Goal: Task Accomplishment & Management: Complete application form

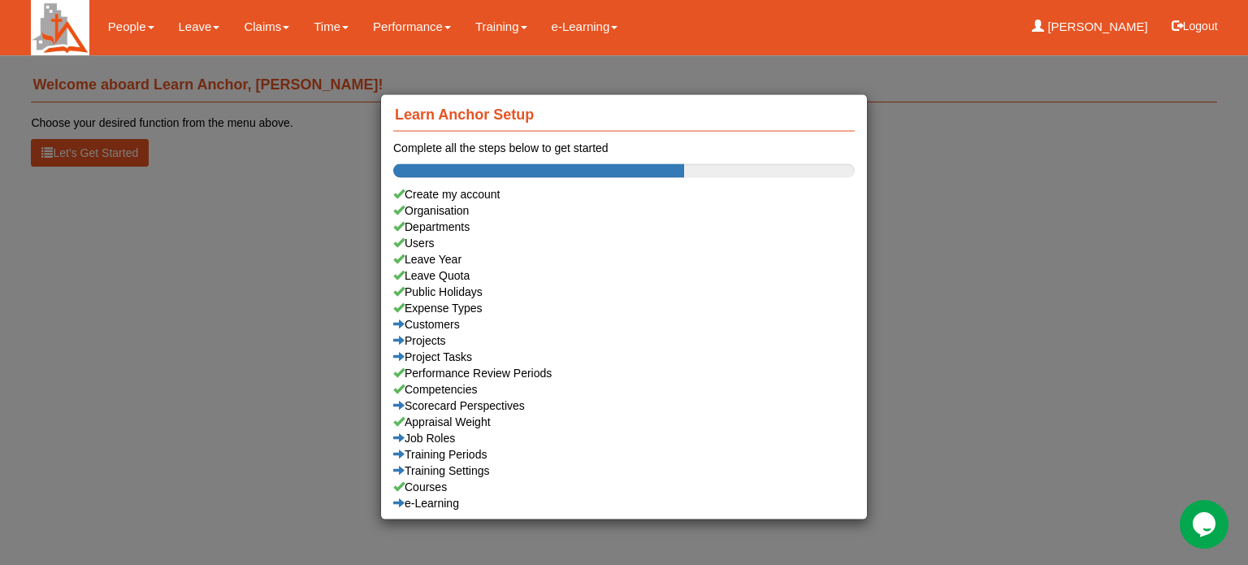
click at [198, 20] on div "Learn Anchor Setup Complete all the steps below to get started Create my accoun…" at bounding box center [624, 282] width 1248 height 565
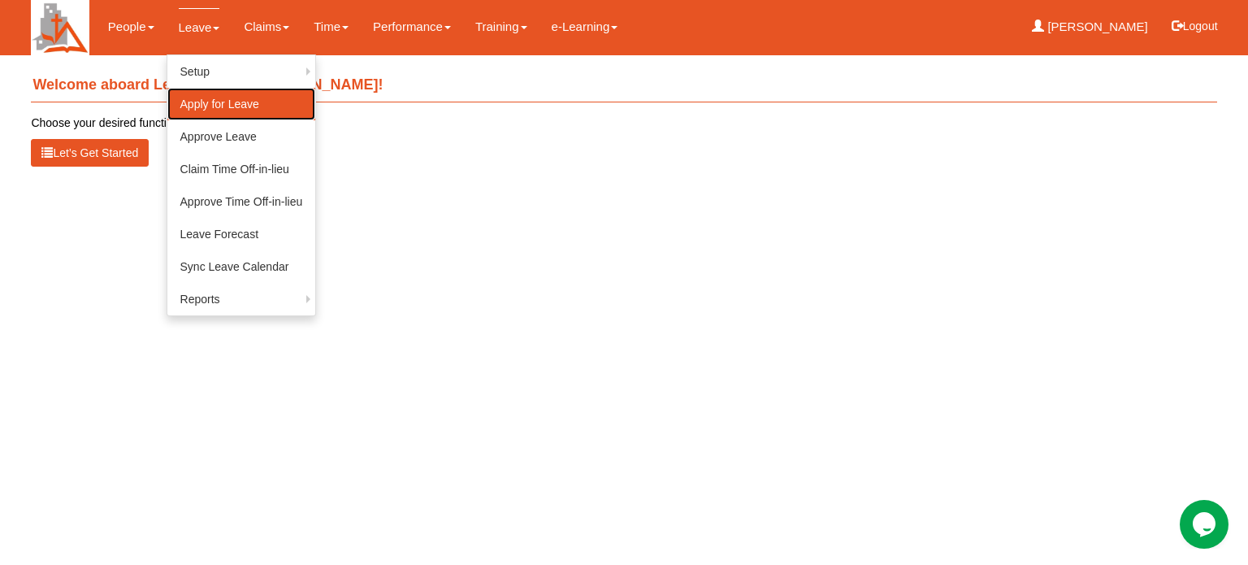
click at [189, 107] on link "Apply for Leave" at bounding box center [241, 104] width 149 height 33
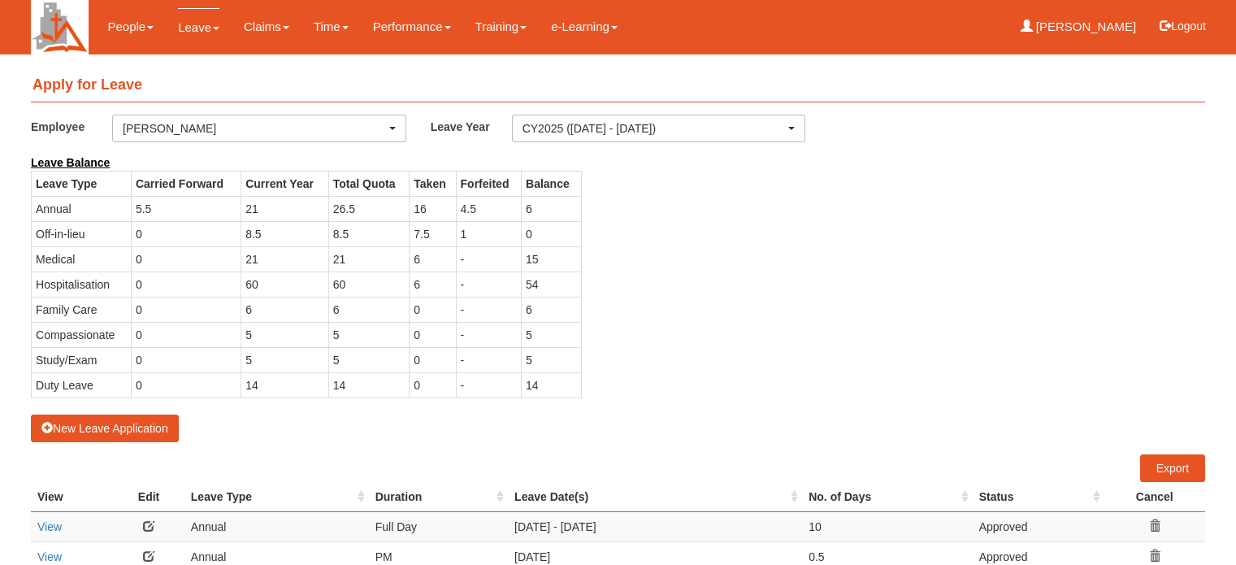
select select "50"
click at [85, 425] on button "New Leave Application" at bounding box center [105, 428] width 148 height 28
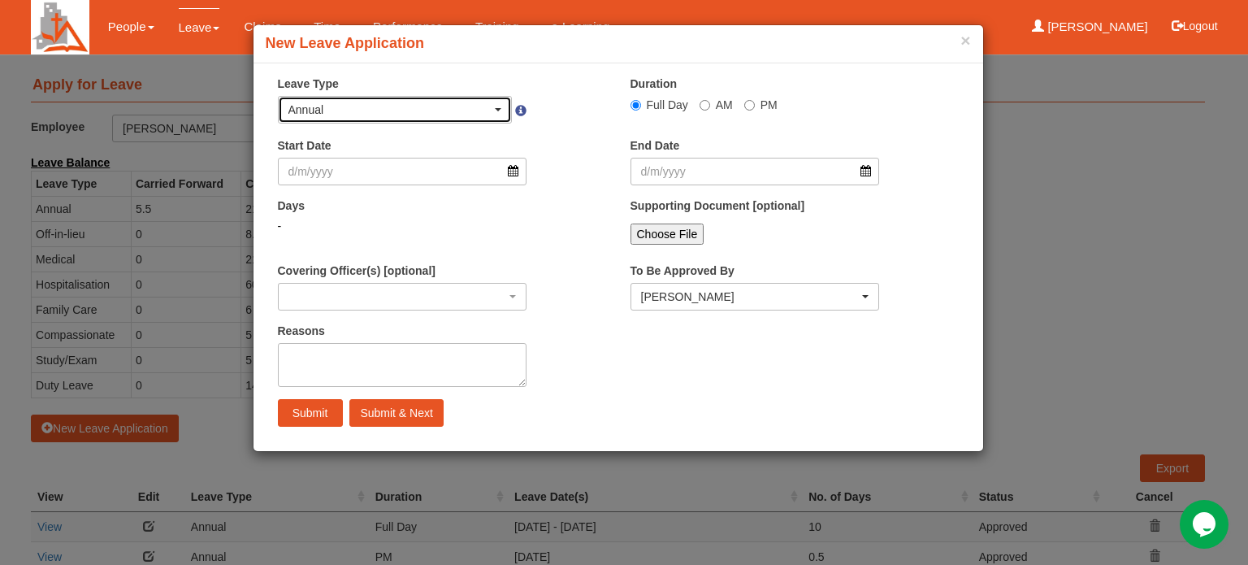
click at [497, 108] on span "button" at bounding box center [498, 109] width 7 height 3
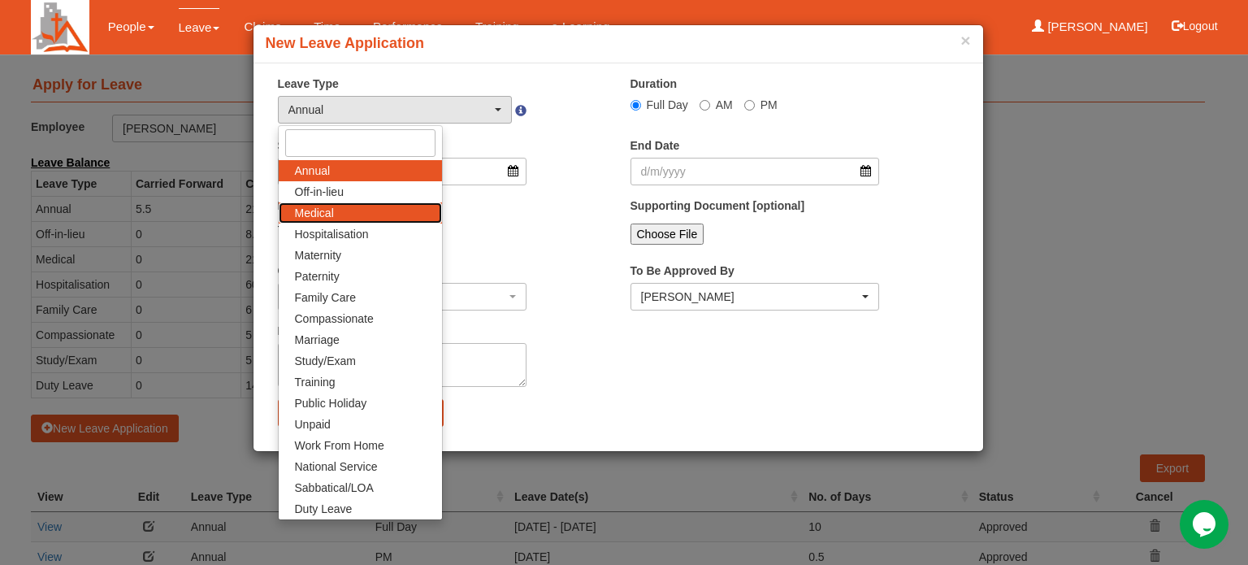
click at [312, 214] on span "Medical" at bounding box center [314, 213] width 39 height 16
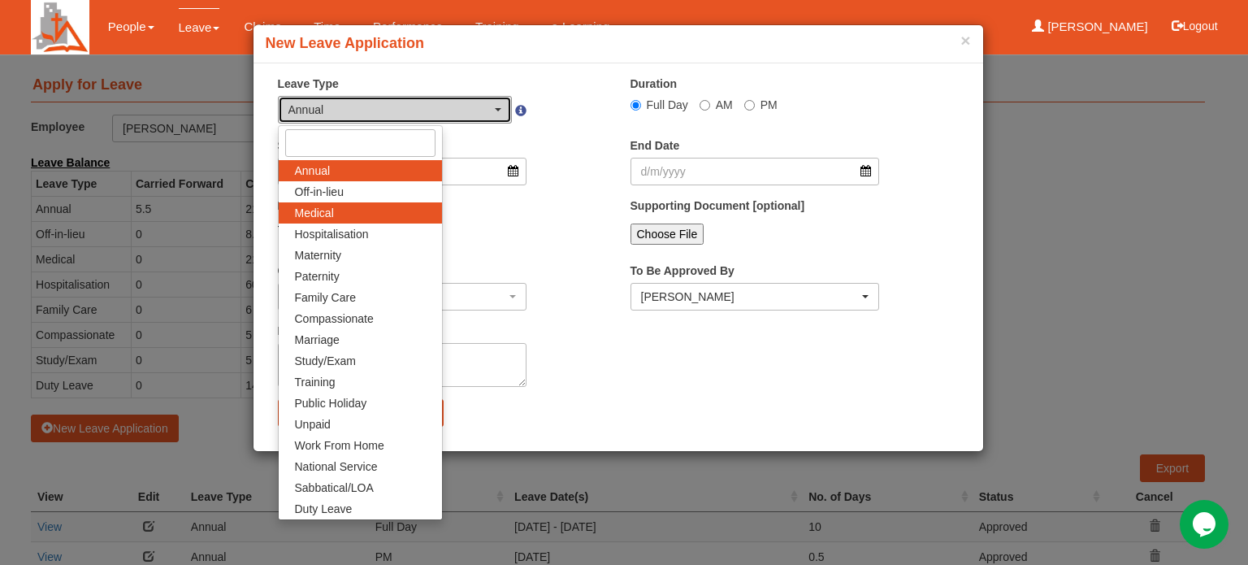
select select "4"
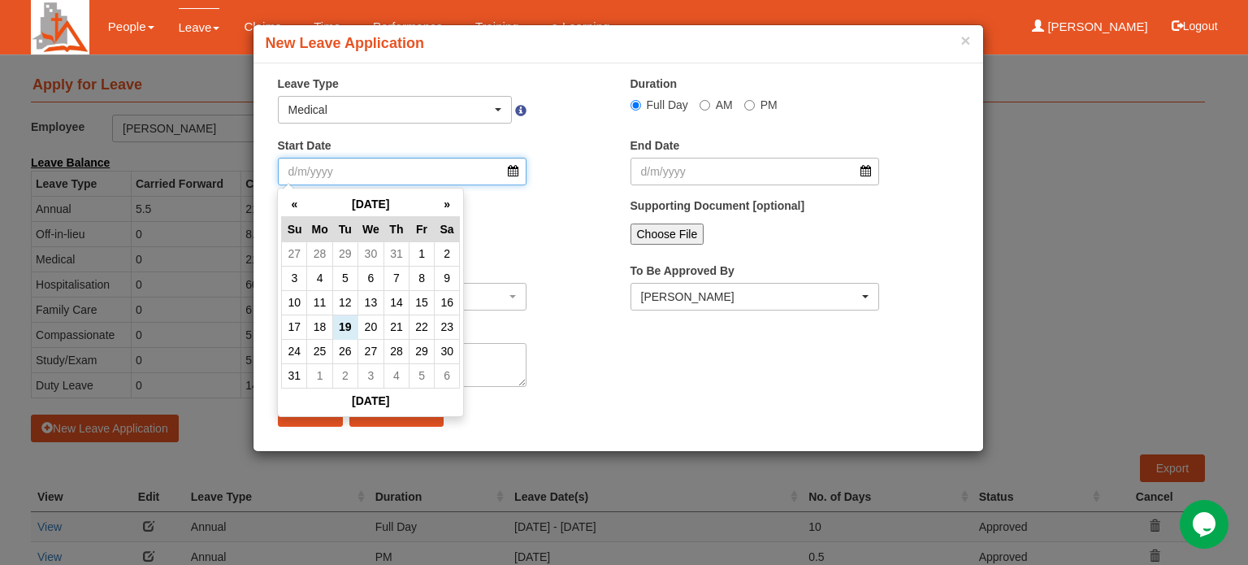
click at [512, 170] on input "Start Date" at bounding box center [402, 172] width 249 height 28
click at [426, 324] on td "22" at bounding box center [421, 327] width 25 height 24
type input "[DATE]"
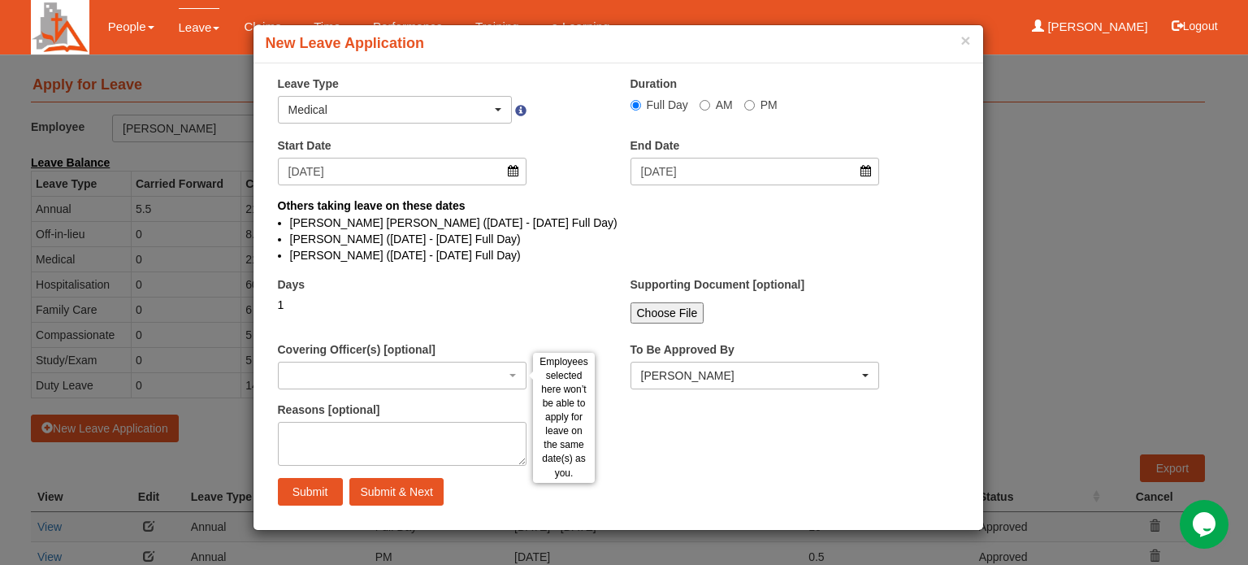
select select
click at [641, 107] on input "AM" at bounding box center [636, 105] width 11 height 11
radio input "true"
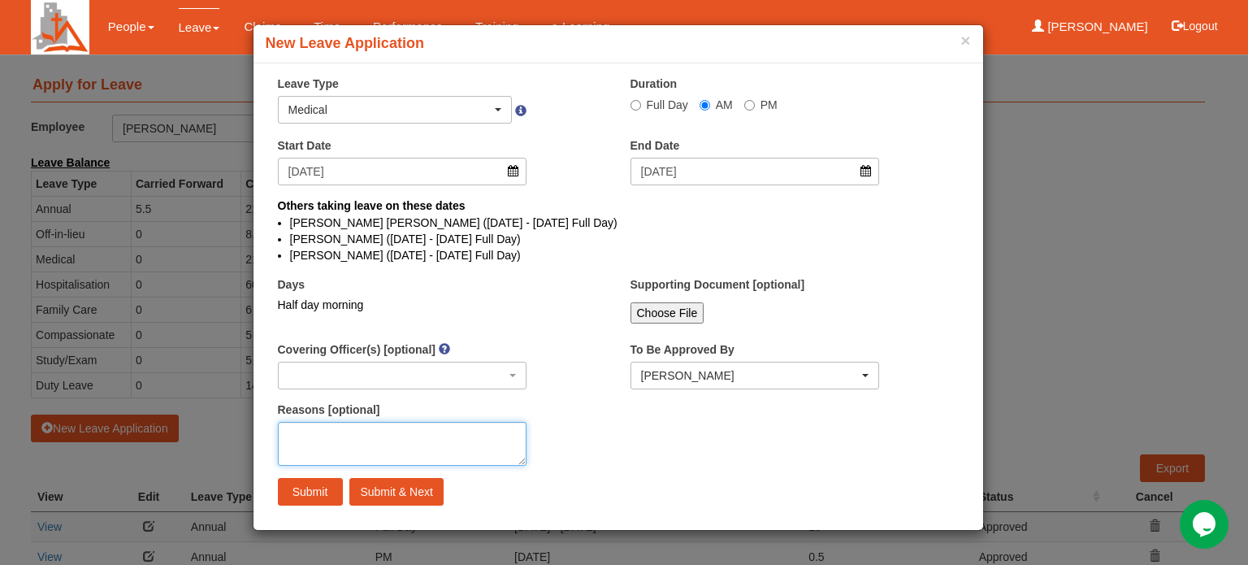
click at [286, 430] on textarea "Reasons [optional]" at bounding box center [402, 444] width 249 height 44
type textarea "Dental appointment."
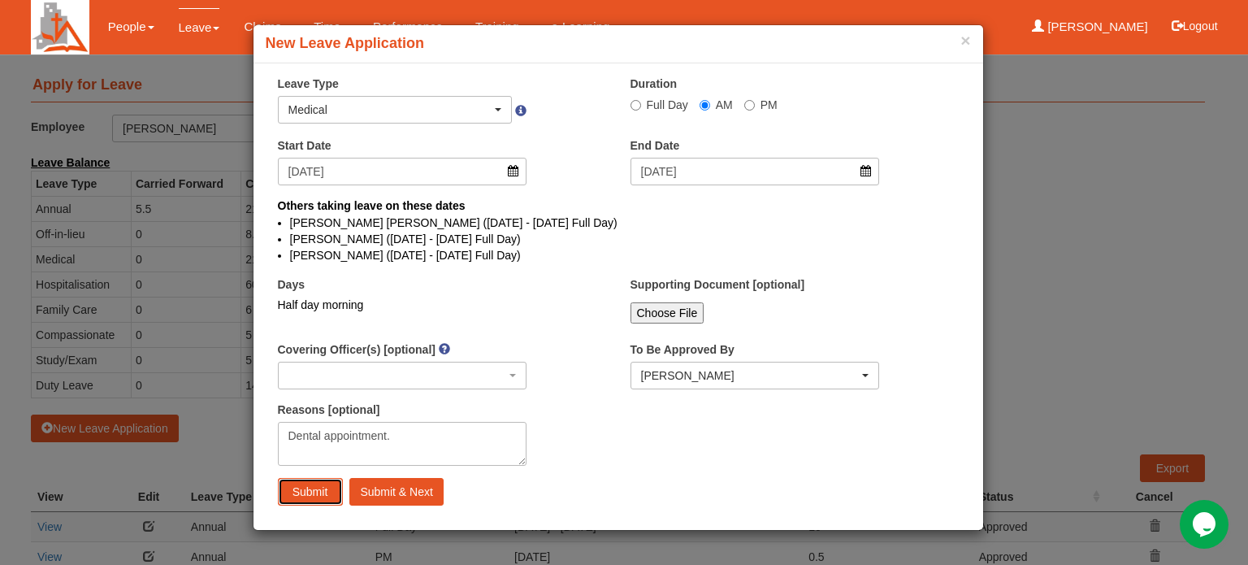
click at [300, 490] on input "Submit" at bounding box center [310, 492] width 65 height 28
select select "1"
radio input "true"
select select
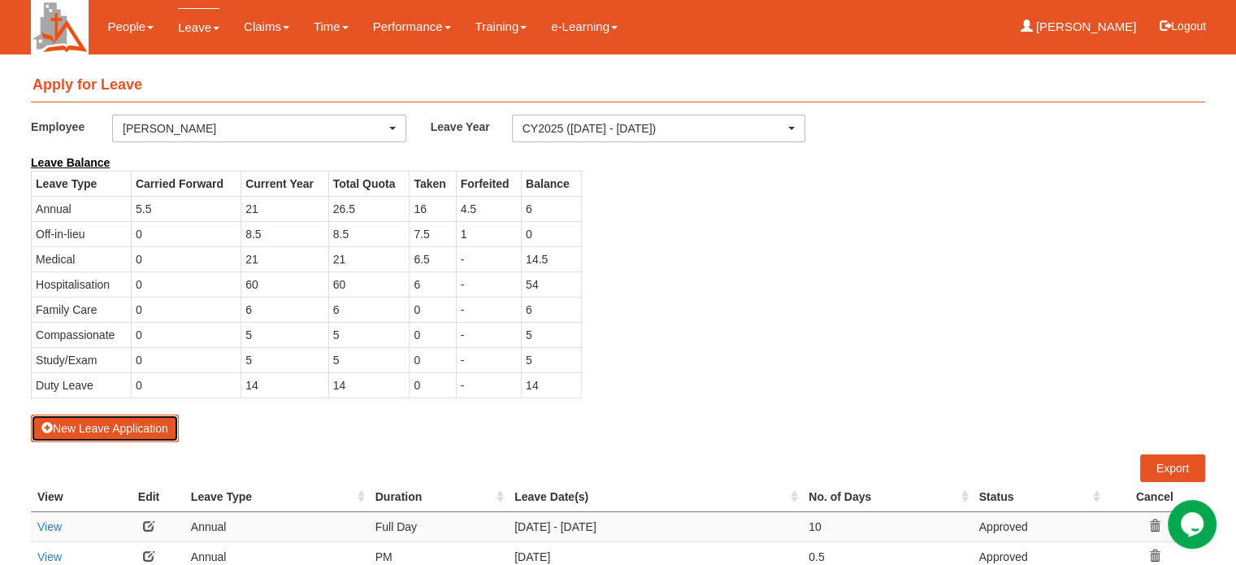
select select "50"
click at [74, 421] on button "New Leave Application" at bounding box center [105, 428] width 148 height 28
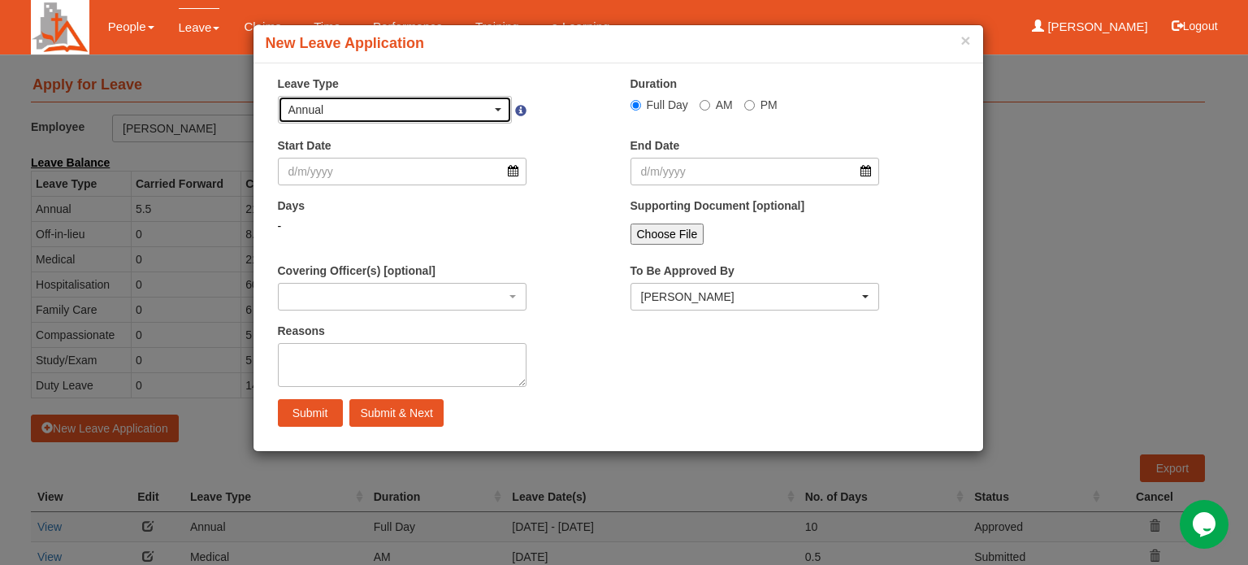
click at [495, 109] on span "button" at bounding box center [498, 109] width 7 height 3
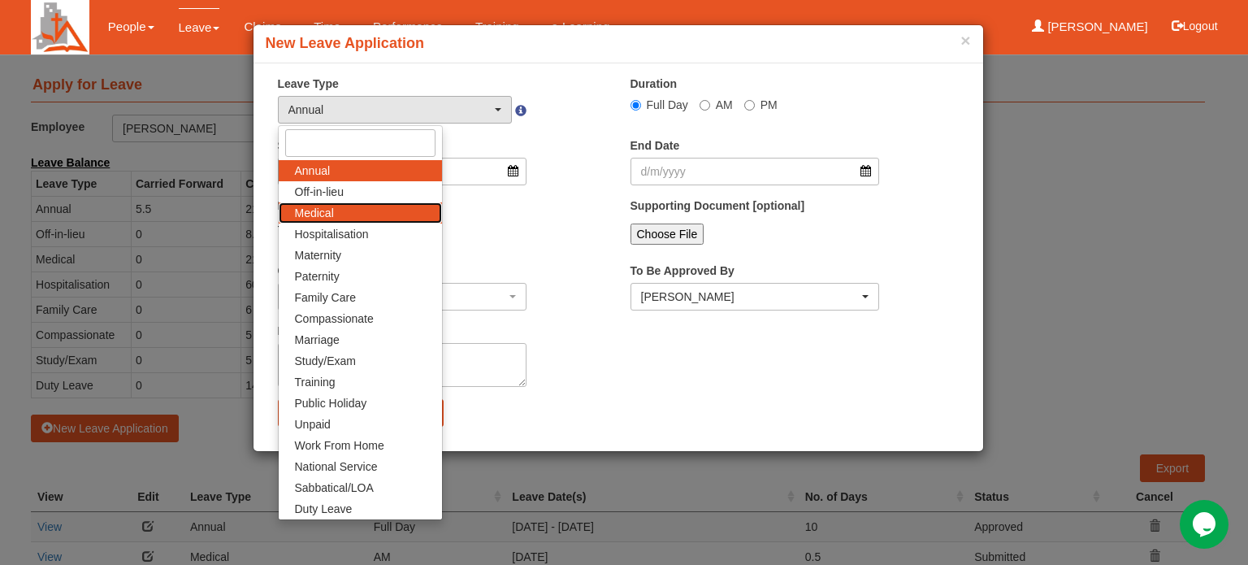
click at [332, 214] on span "Medical" at bounding box center [314, 213] width 39 height 16
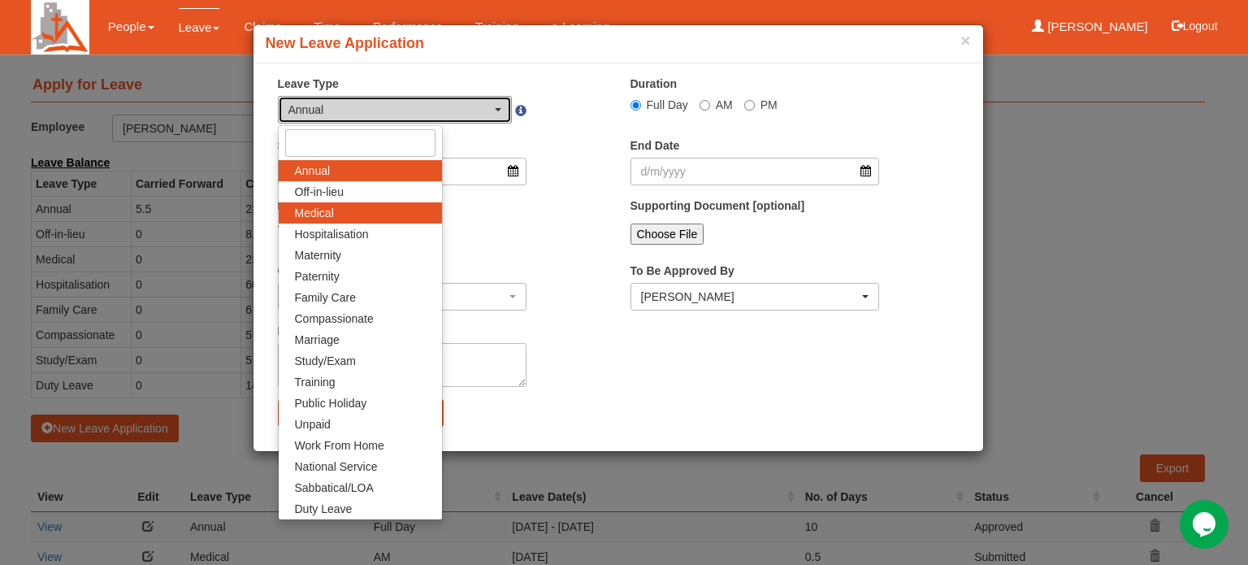
select select "4"
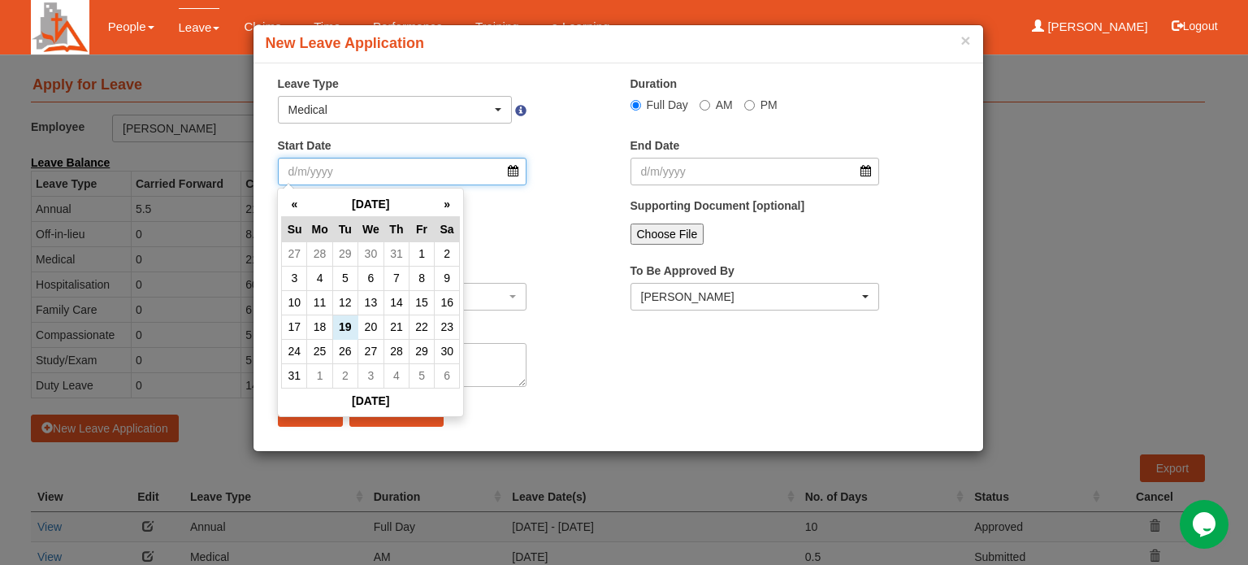
click at [510, 171] on input "Start Date" at bounding box center [402, 172] width 249 height 28
click at [449, 203] on th "»" at bounding box center [447, 204] width 25 height 25
click at [399, 256] on td "2" at bounding box center [396, 253] width 25 height 24
type input "[DATE]"
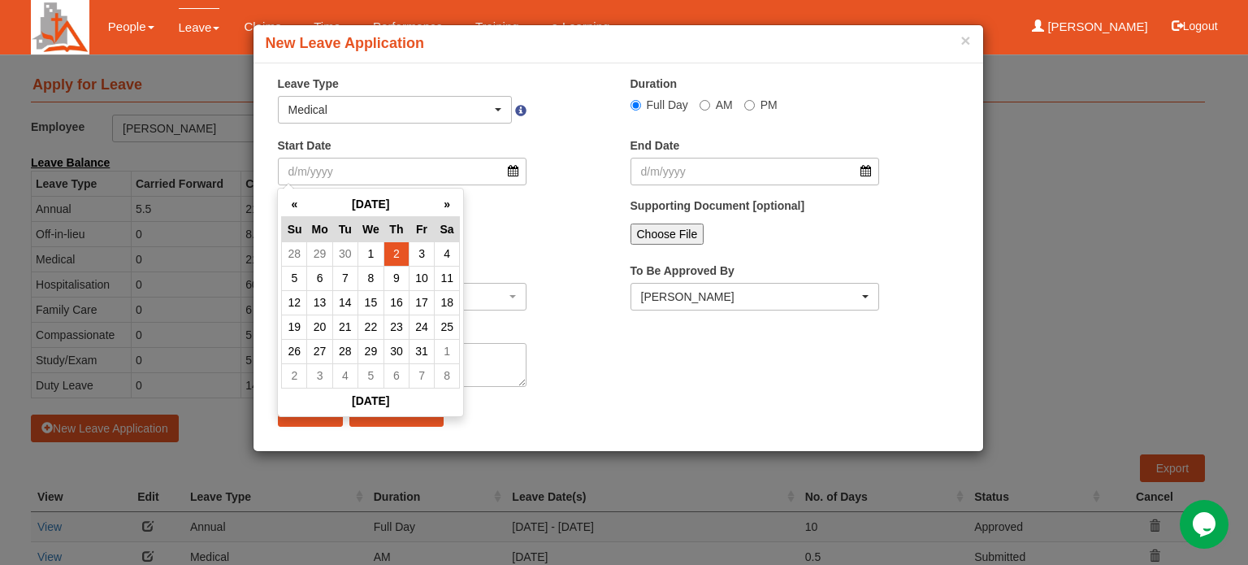
type input "[DATE]"
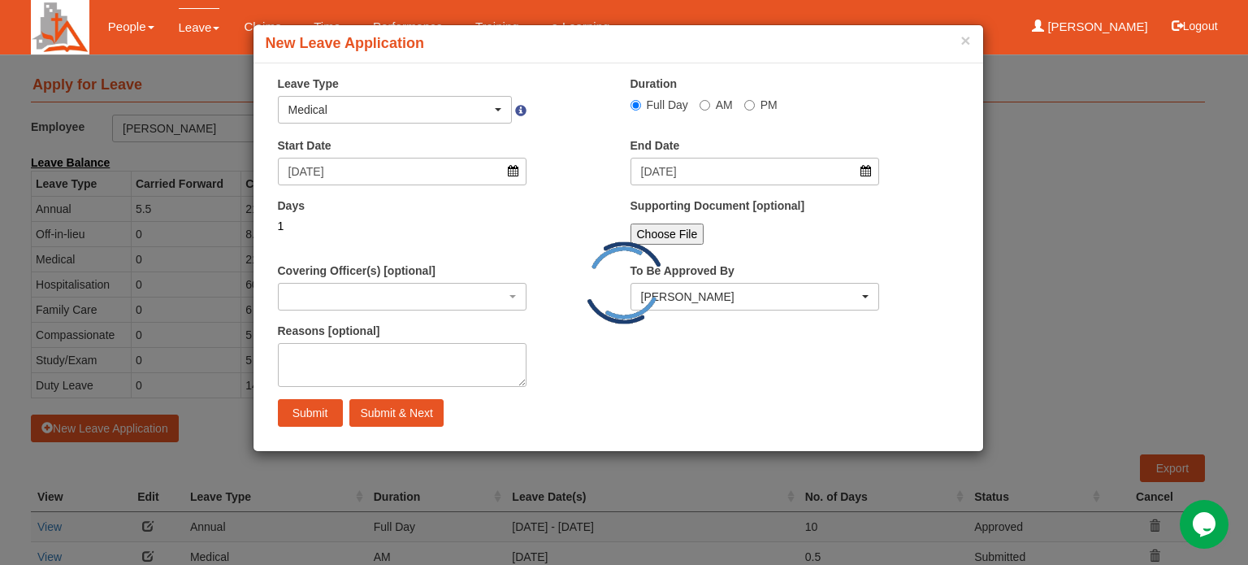
select select
click at [641, 106] on input "AM" at bounding box center [636, 105] width 11 height 11
radio input "true"
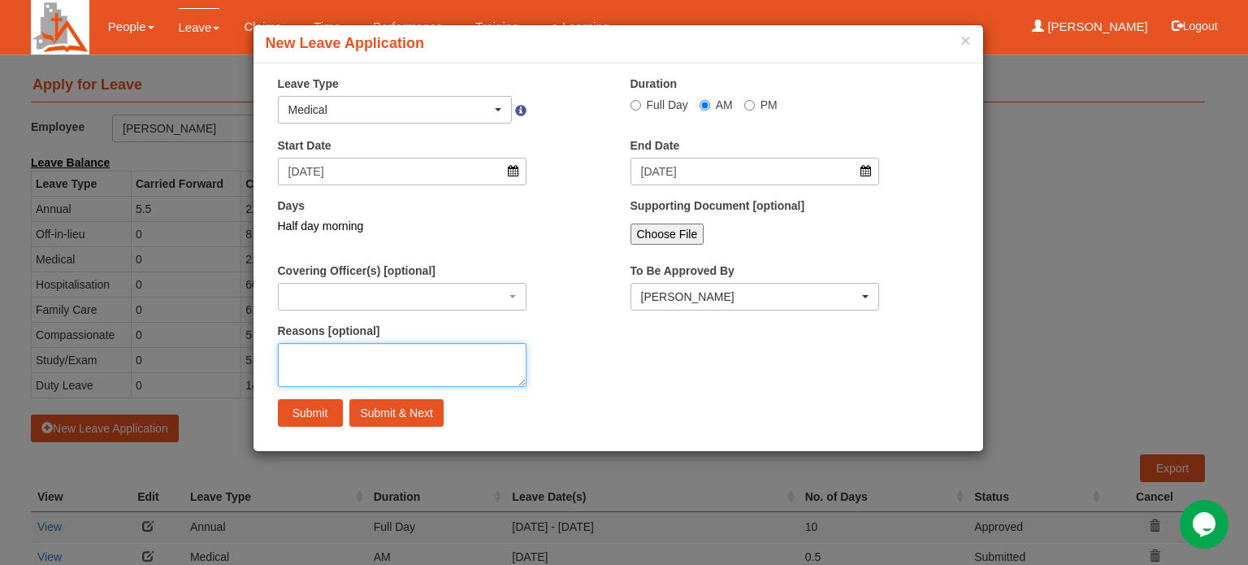
click at [334, 355] on textarea "Reasons [optional]" at bounding box center [402, 365] width 249 height 44
type textarea "Medical appointment."
click at [407, 412] on input "Submit & Next" at bounding box center [395, 413] width 93 height 28
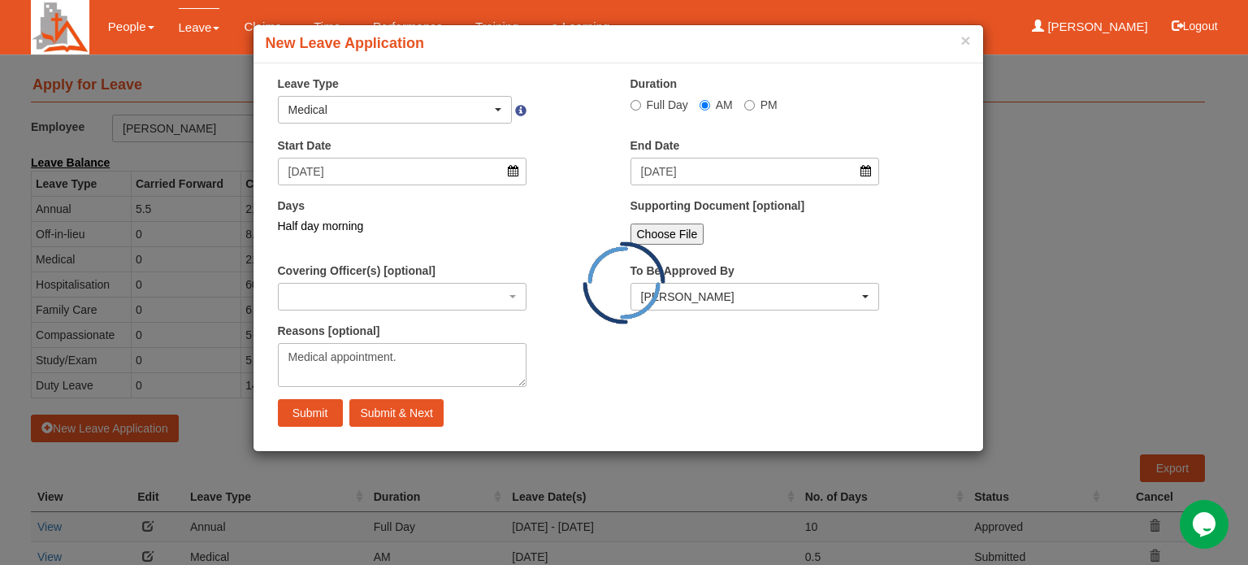
select select "1"
radio input "true"
select select
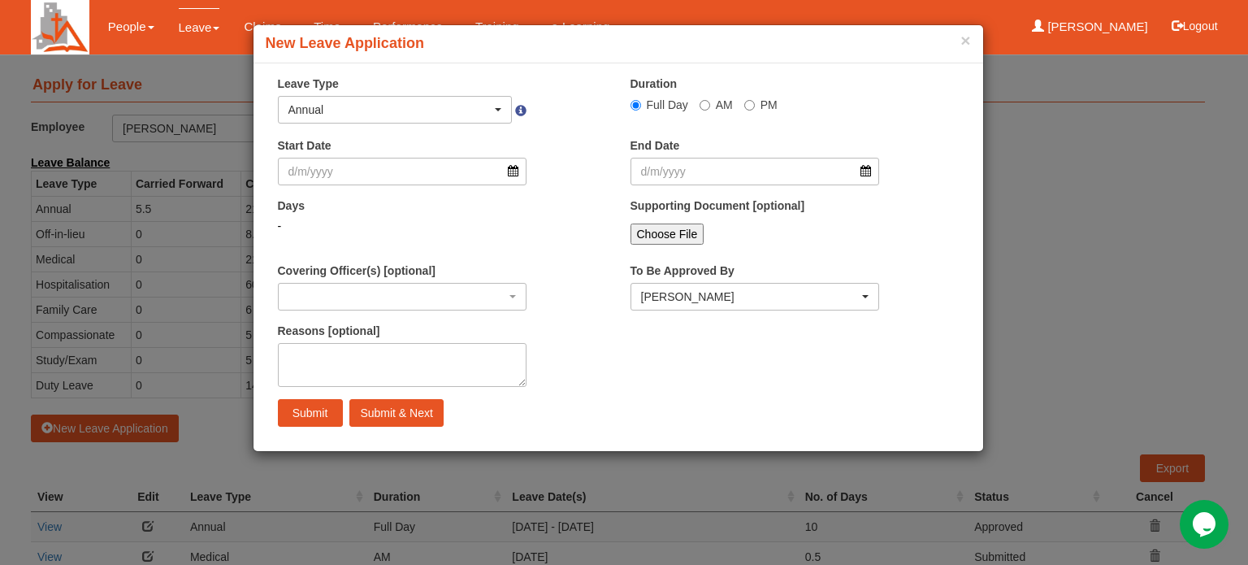
select select "50"
click at [497, 110] on span "button" at bounding box center [498, 109] width 7 height 3
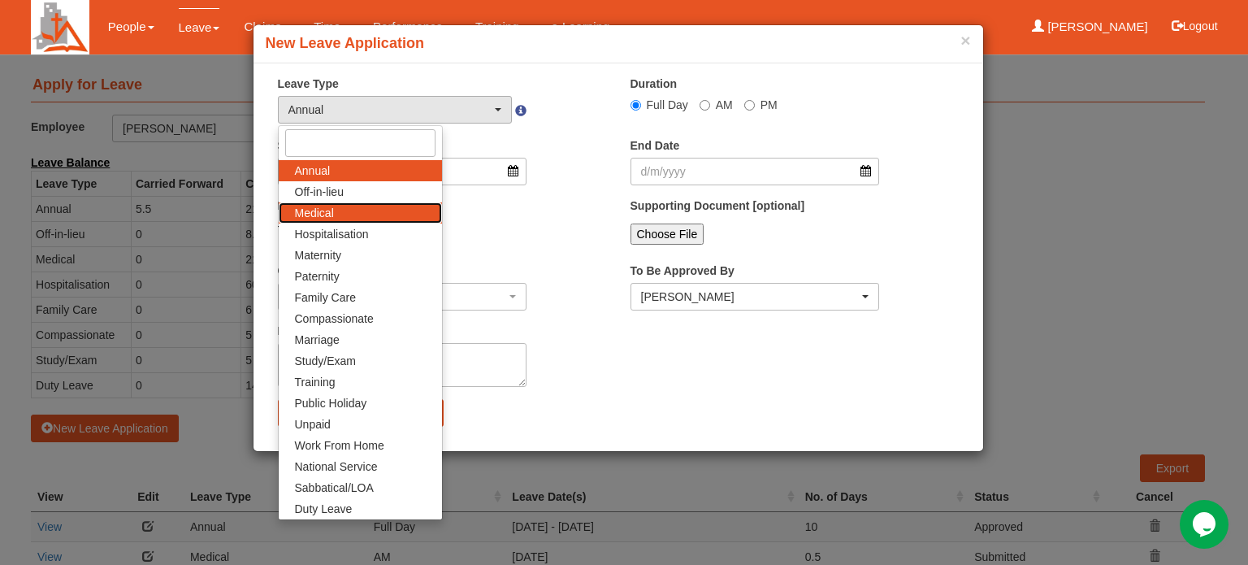
click at [363, 211] on link "Medical" at bounding box center [360, 212] width 163 height 21
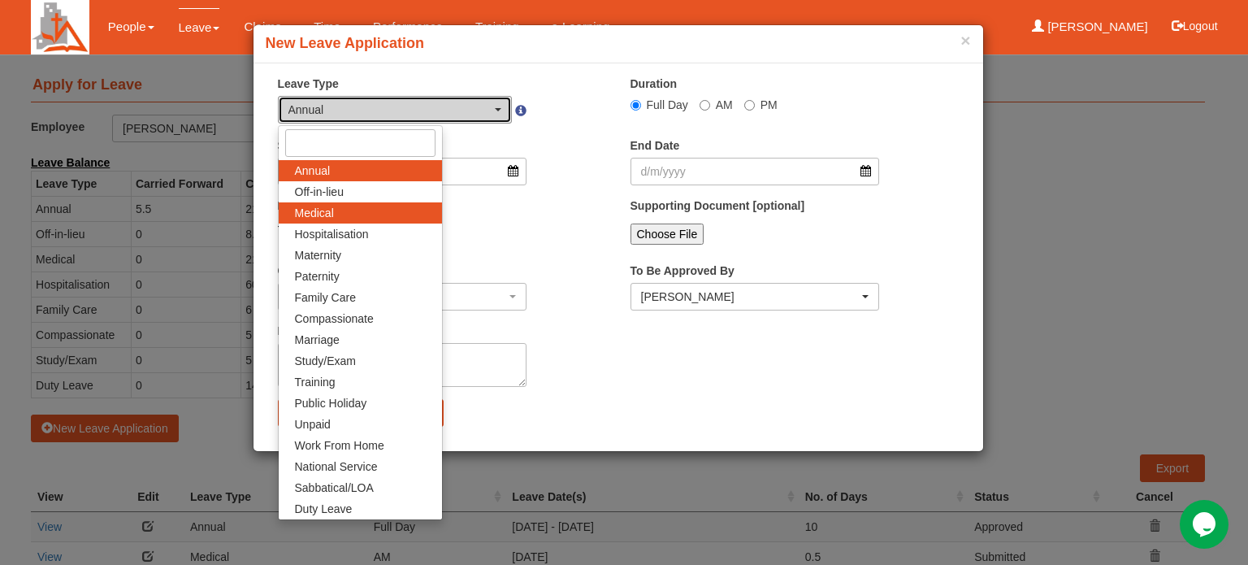
select select "4"
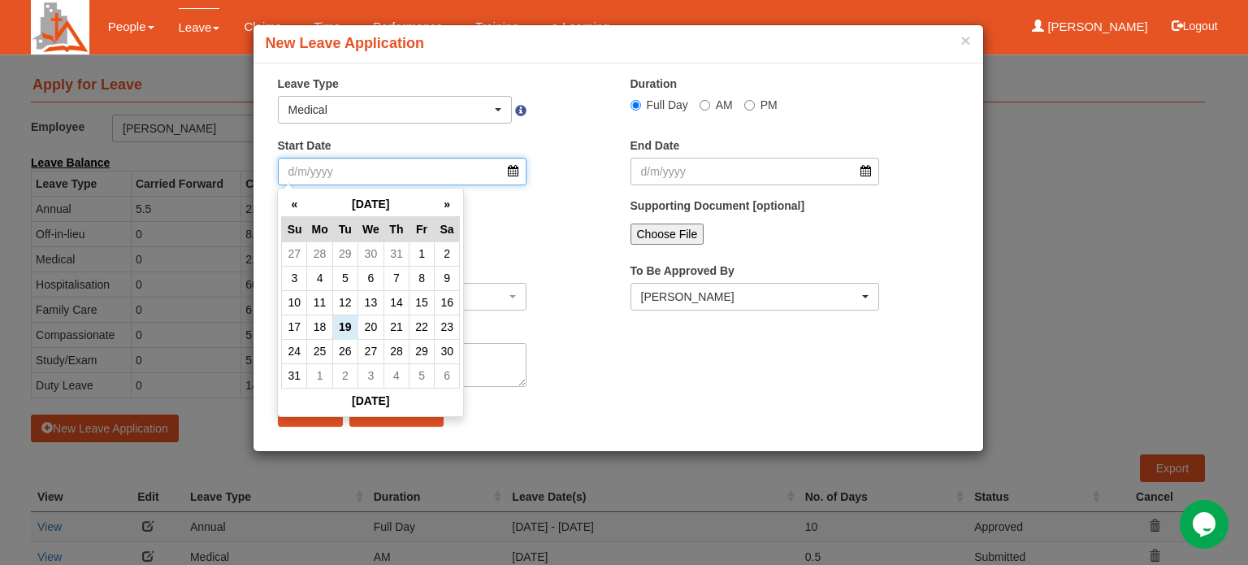
click at [513, 172] on input "Start Date" at bounding box center [402, 172] width 249 height 28
click at [444, 206] on th "»" at bounding box center [447, 204] width 25 height 25
click at [348, 328] on td "18" at bounding box center [344, 327] width 25 height 24
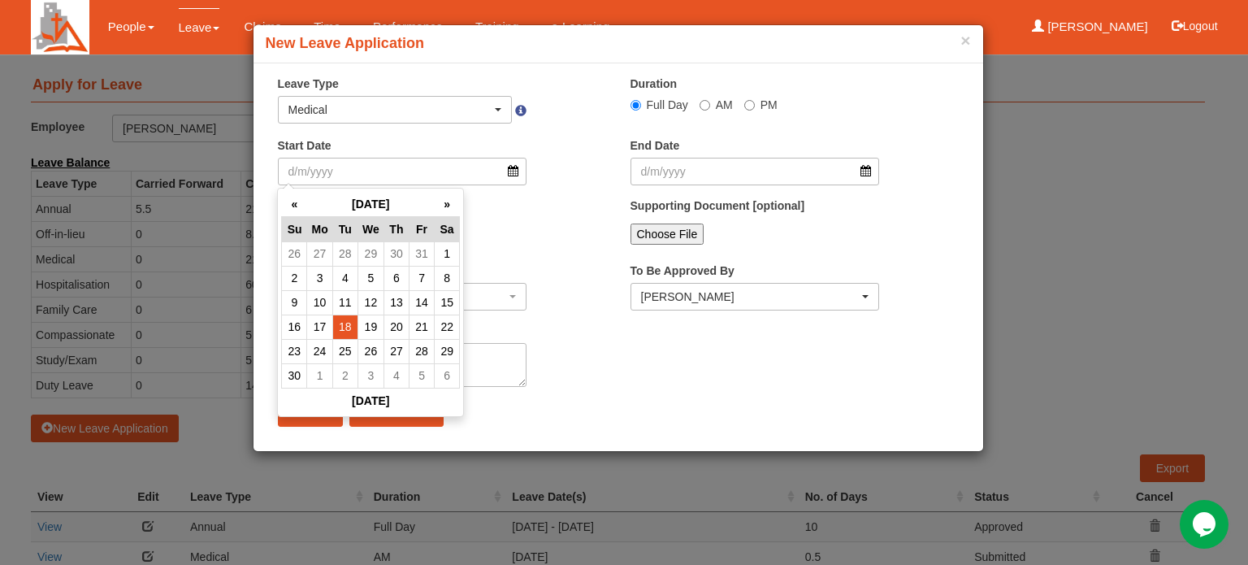
type input "[DATE]"
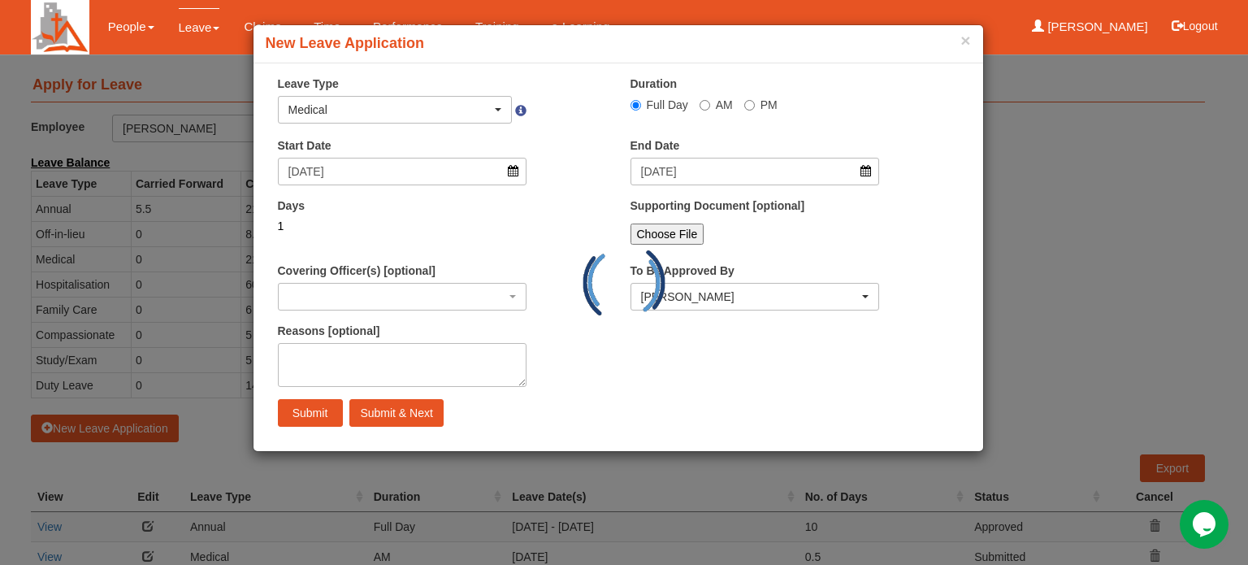
select select
click at [340, 346] on textarea "Reasons [optional]" at bounding box center [402, 365] width 249 height 44
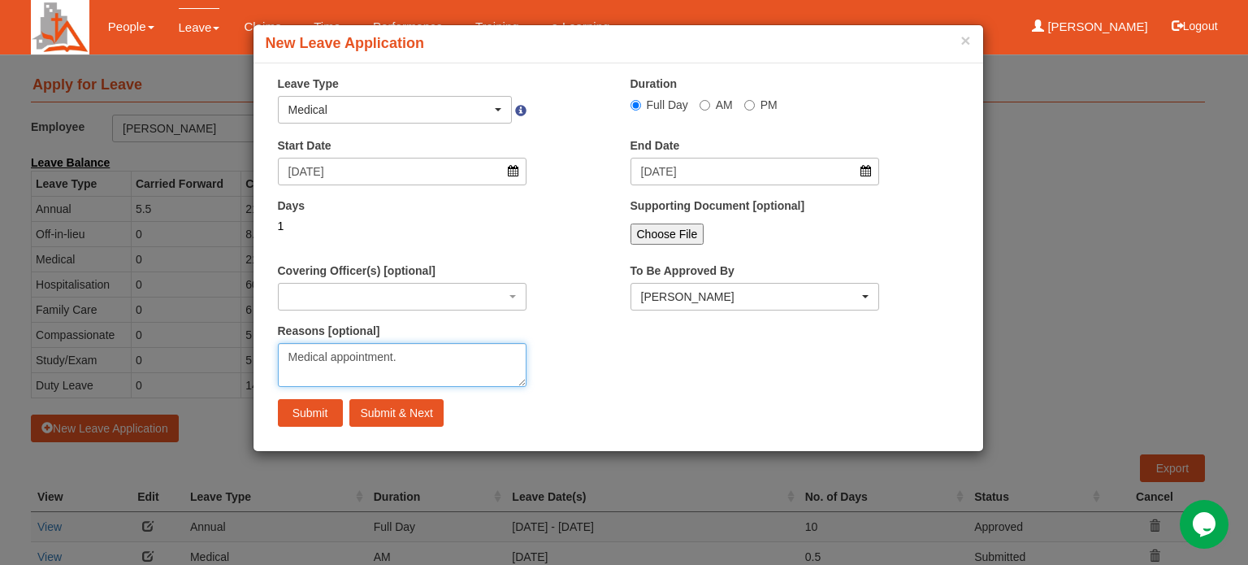
type textarea "Medical appointment."
click at [641, 103] on input "PM" at bounding box center [636, 105] width 11 height 11
radio input "true"
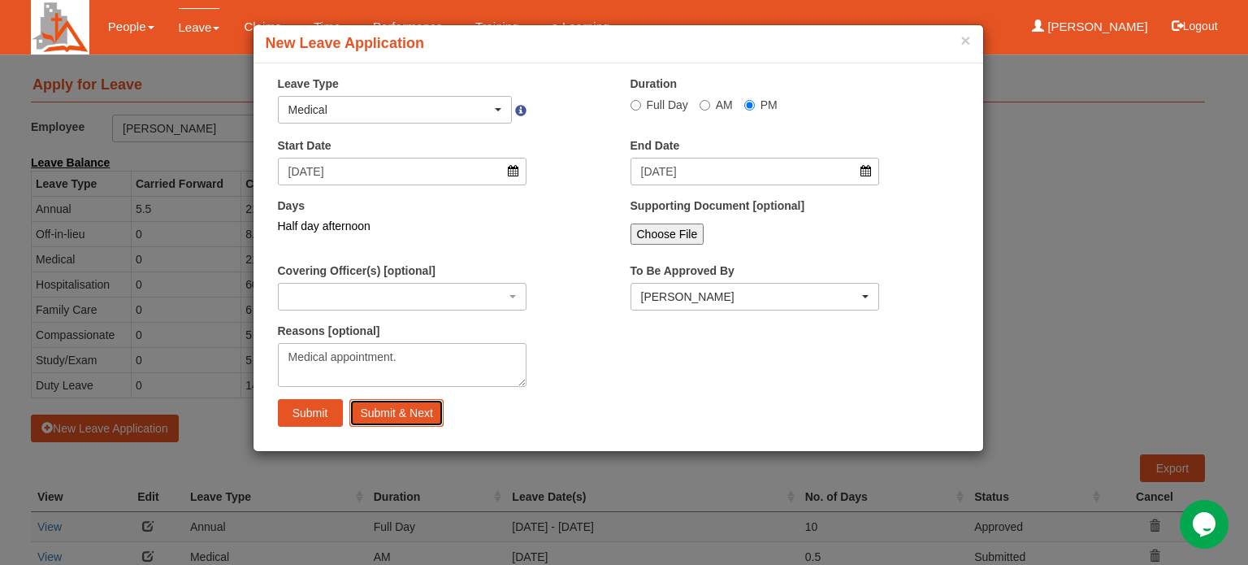
click at [396, 413] on input "Submit & Next" at bounding box center [395, 413] width 93 height 28
select select "1"
radio input "true"
select select
select select "50"
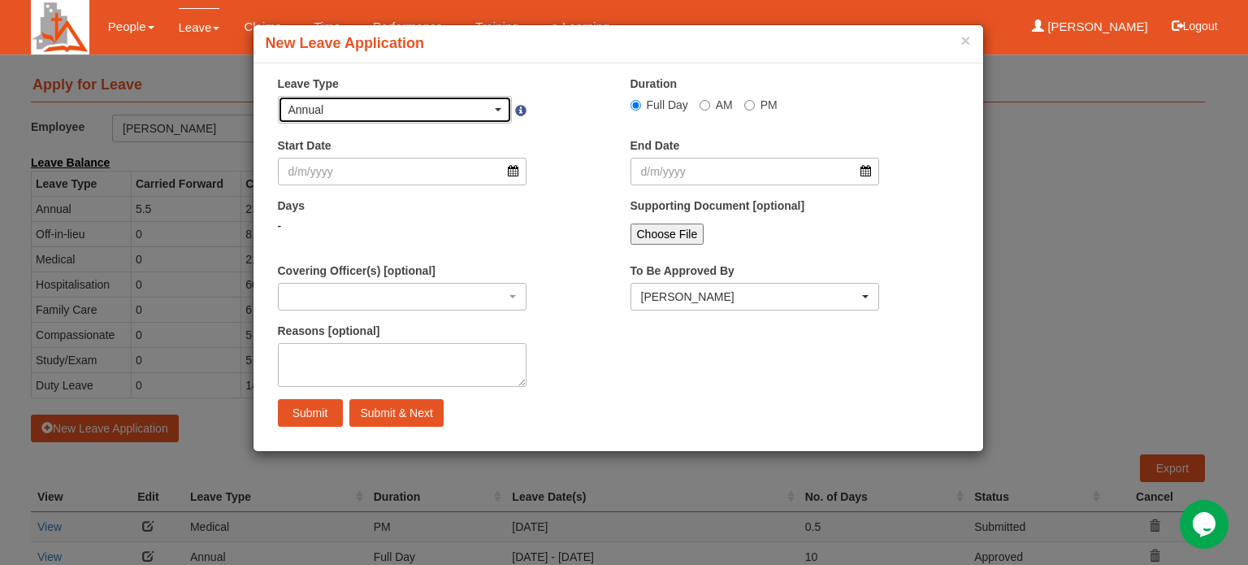
click at [500, 103] on div "Annual" at bounding box center [395, 110] width 214 height 16
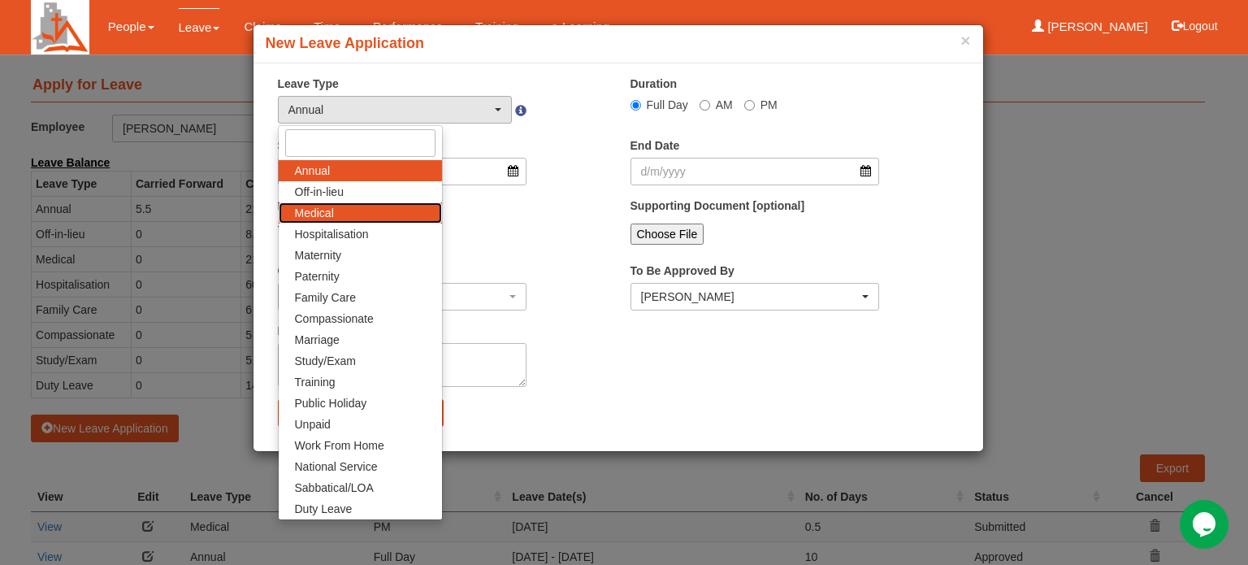
click at [340, 211] on link "Medical" at bounding box center [360, 212] width 163 height 21
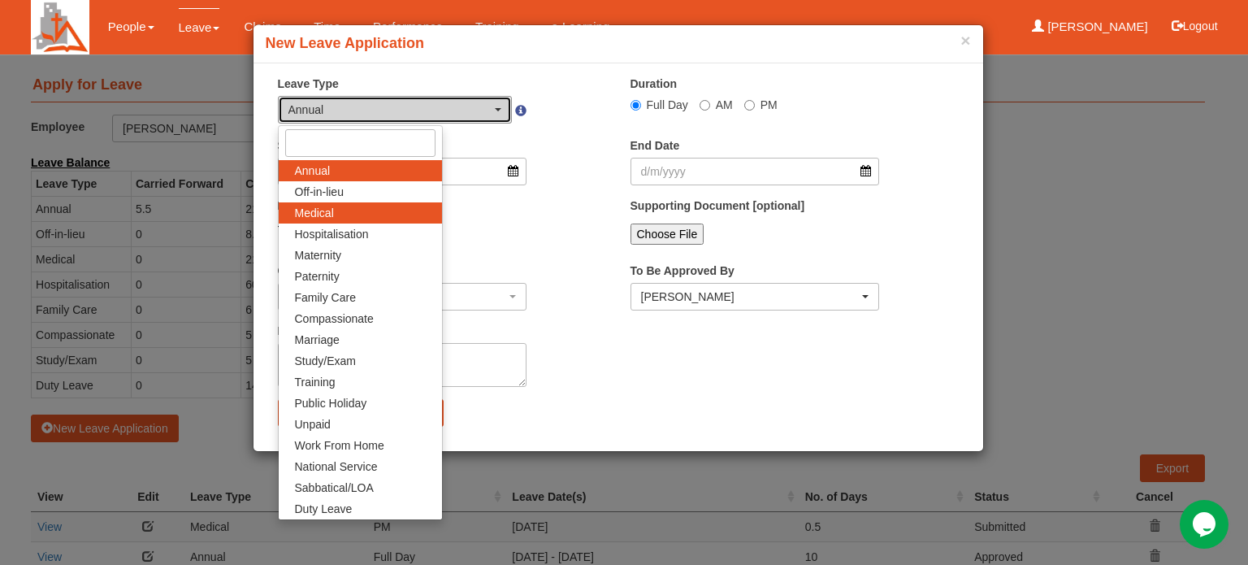
select select "4"
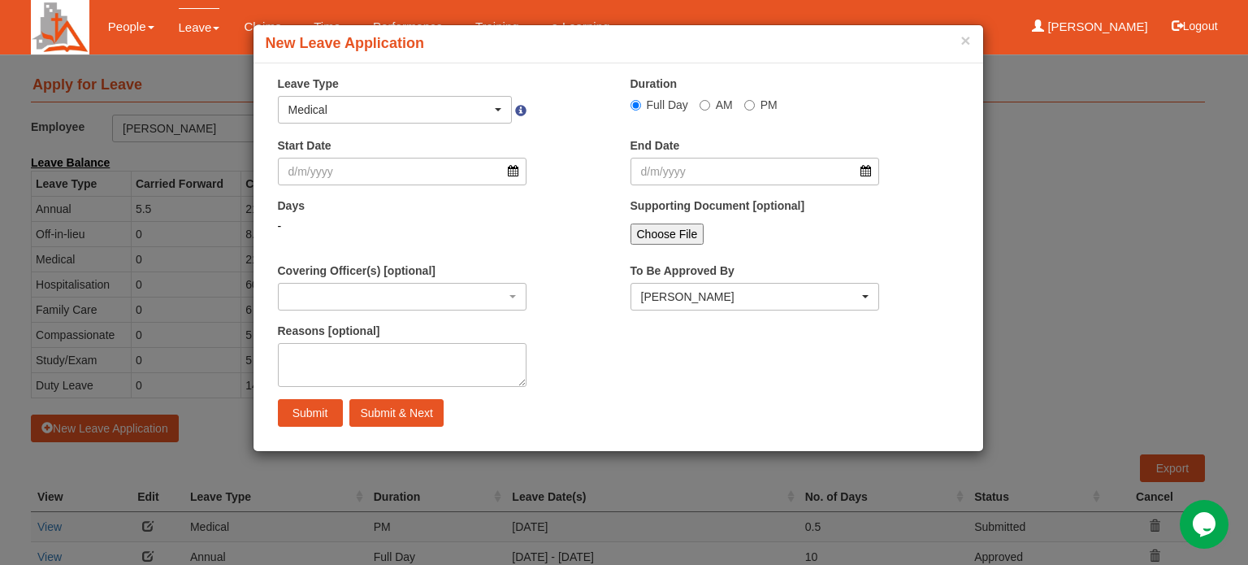
click at [765, 102] on span "PM" at bounding box center [769, 104] width 17 height 13
click at [641, 102] on input "PM" at bounding box center [636, 105] width 11 height 11
radio input "true"
click at [513, 174] on input "Start Date" at bounding box center [402, 172] width 249 height 28
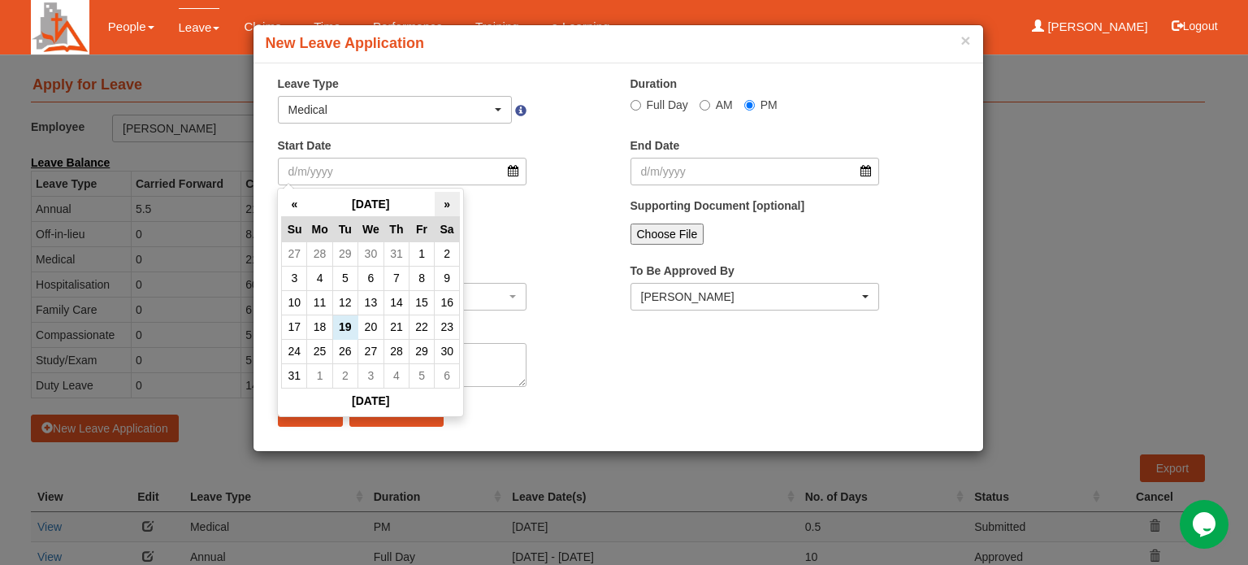
click at [449, 209] on th "»" at bounding box center [447, 204] width 25 height 25
click at [419, 302] on td "19" at bounding box center [421, 302] width 25 height 24
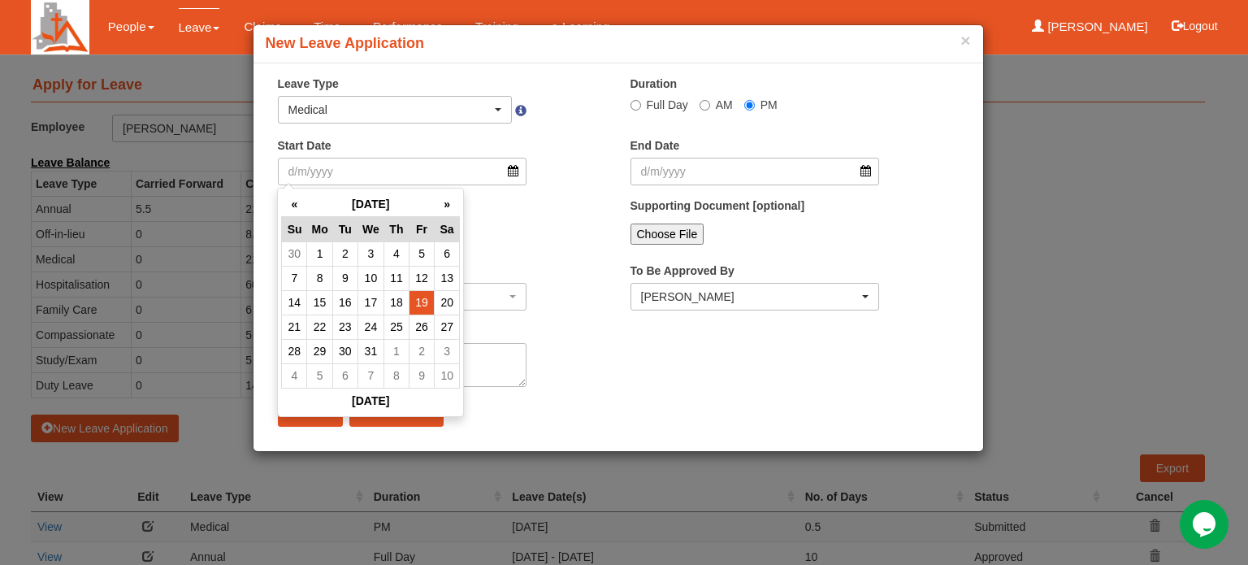
type input "[DATE]"
select select
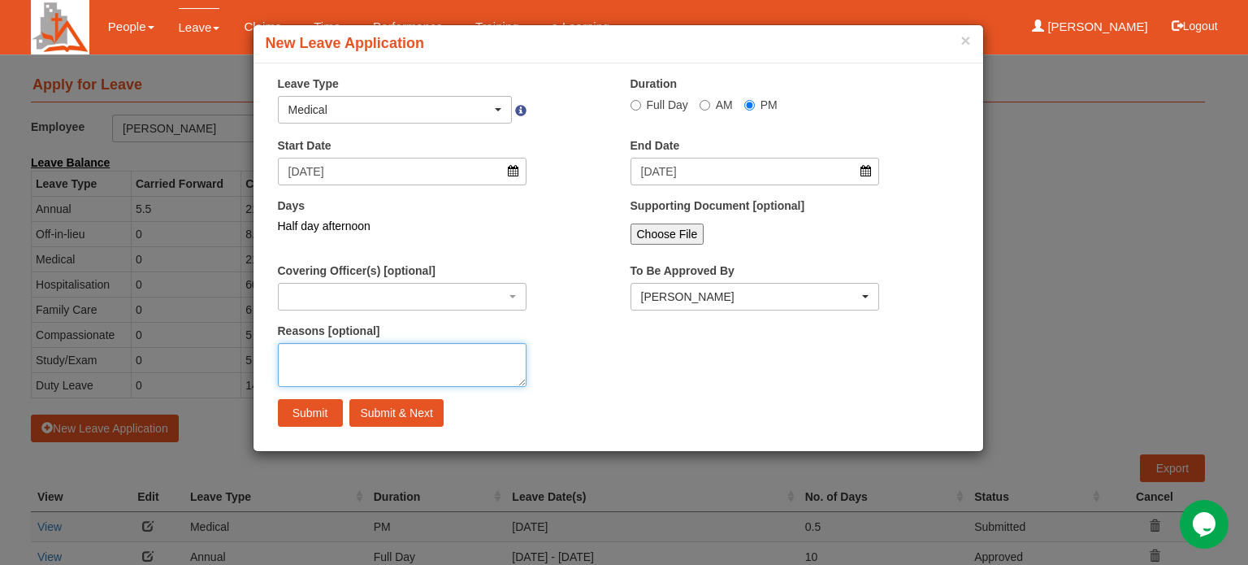
click at [316, 353] on textarea "Reasons [optional]" at bounding box center [402, 365] width 249 height 44
type textarea "Medical appointment."
click at [386, 409] on input "Submit & Next" at bounding box center [395, 413] width 93 height 28
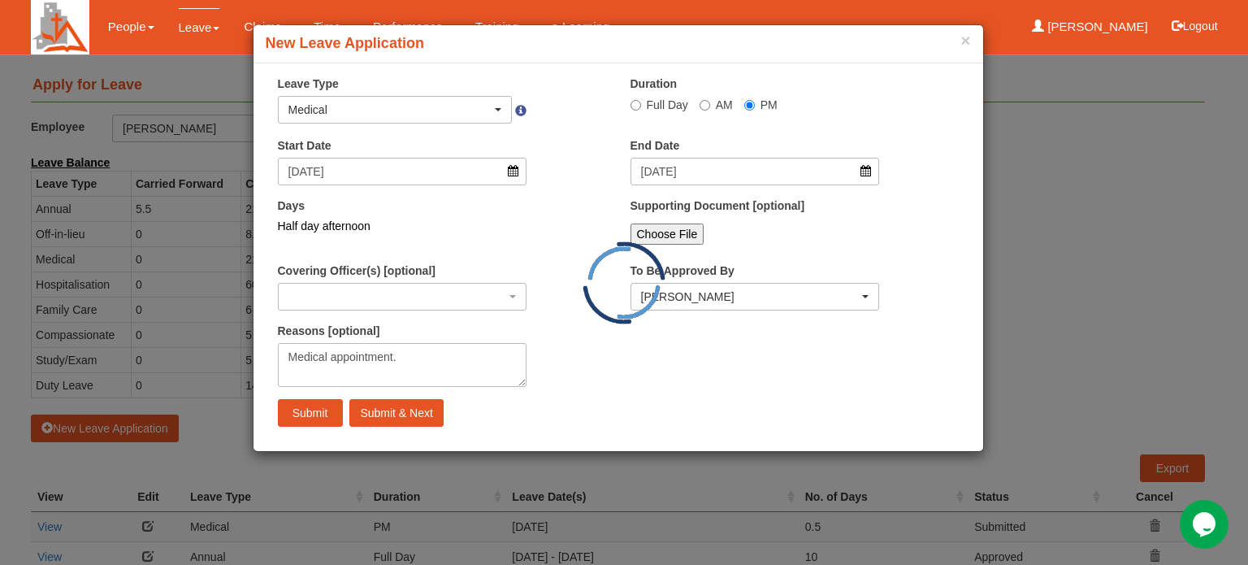
select select "1"
radio input "true"
select select
select select "50"
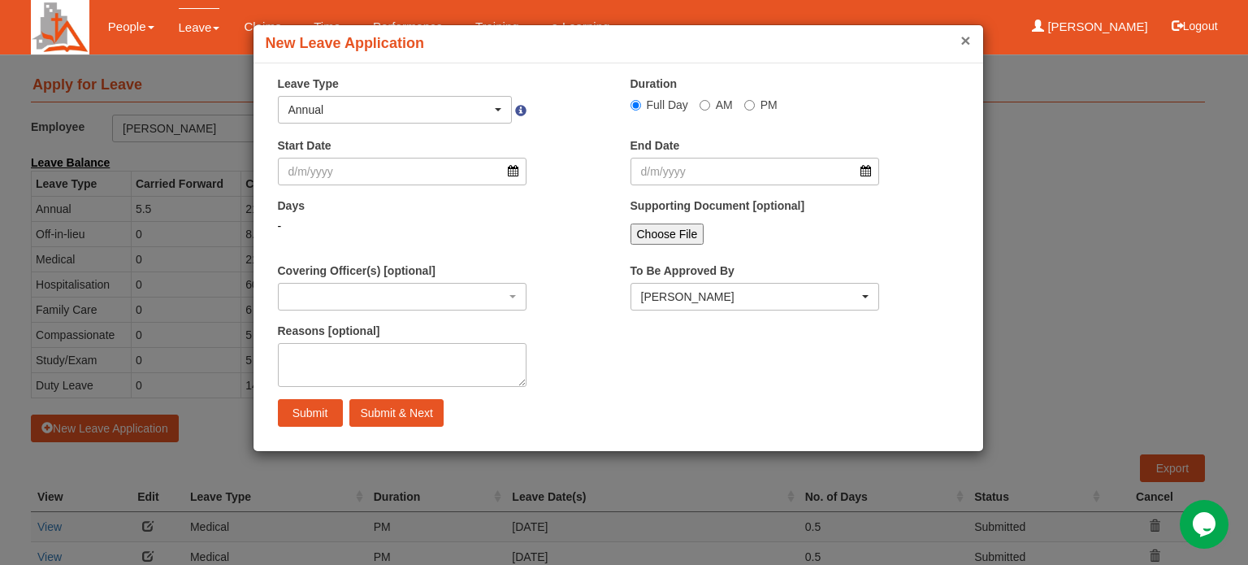
click at [967, 41] on button "×" at bounding box center [966, 40] width 10 height 17
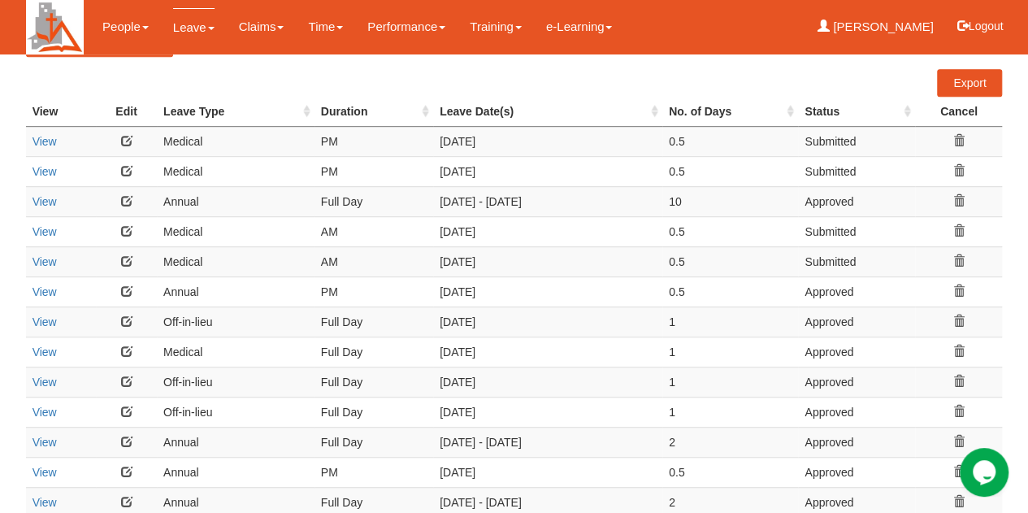
scroll to position [406, 0]
